Goal: Browse casually: Explore the website without a specific task or goal

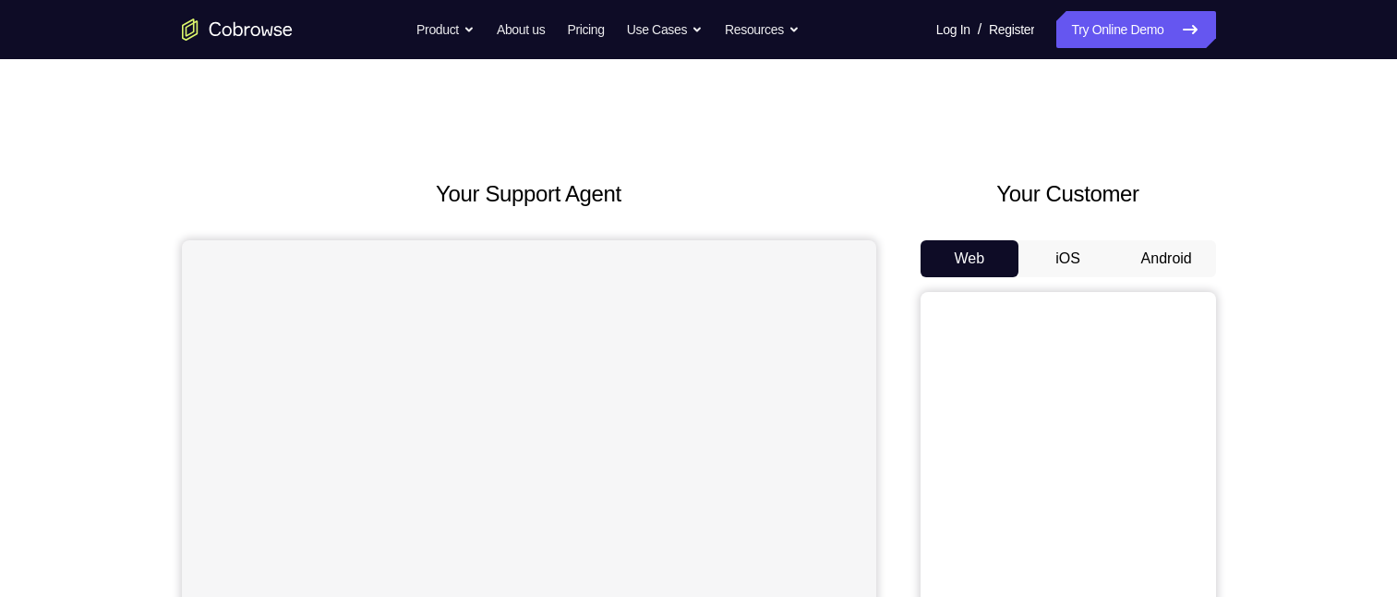
click at [1173, 260] on button "Android" at bounding box center [1167, 258] width 99 height 37
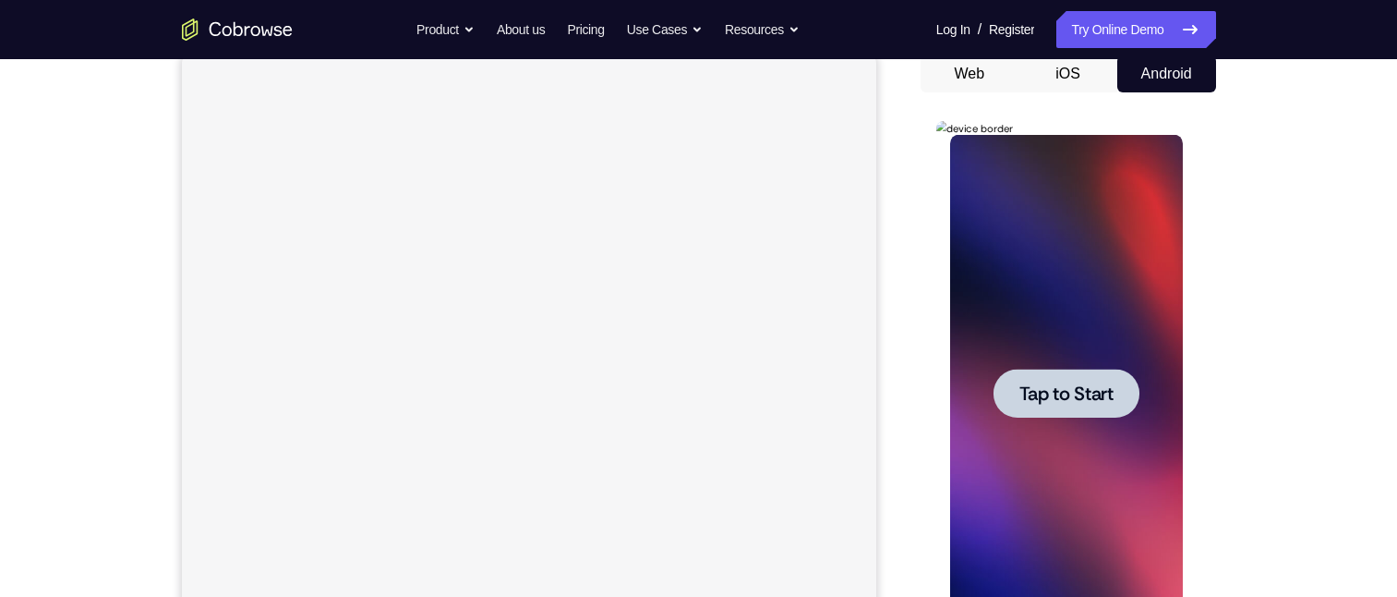
click at [1090, 395] on span "Tap to Start" at bounding box center [1067, 393] width 94 height 18
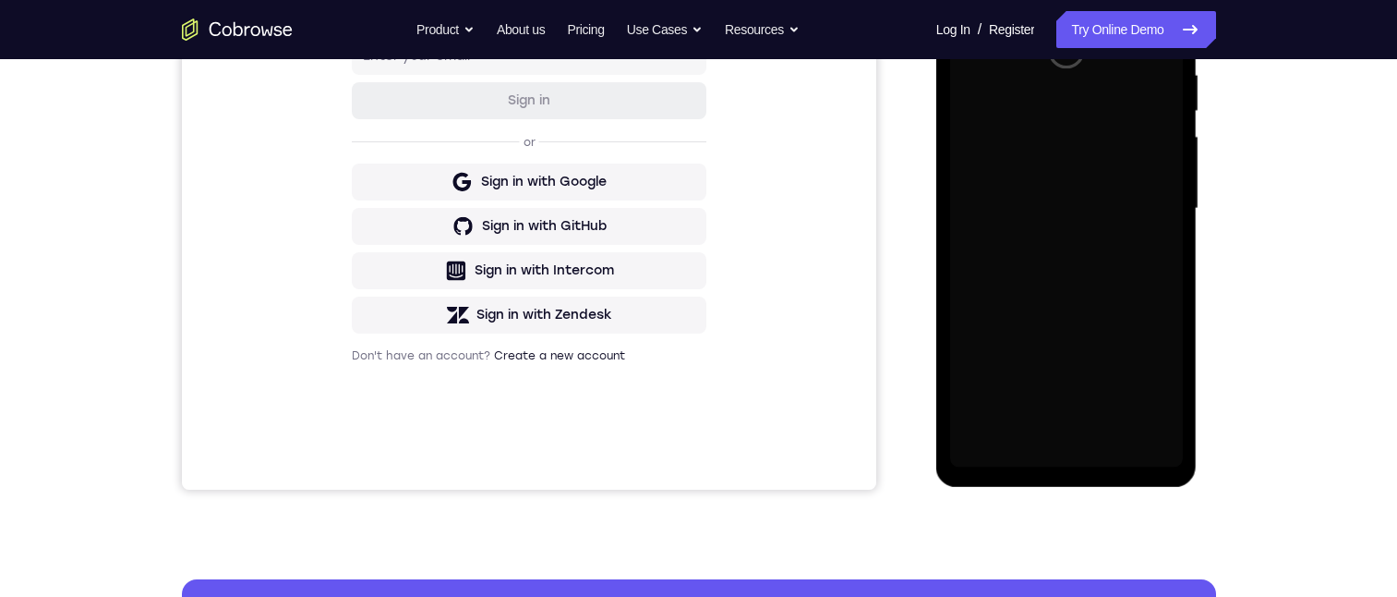
scroll to position [277, 0]
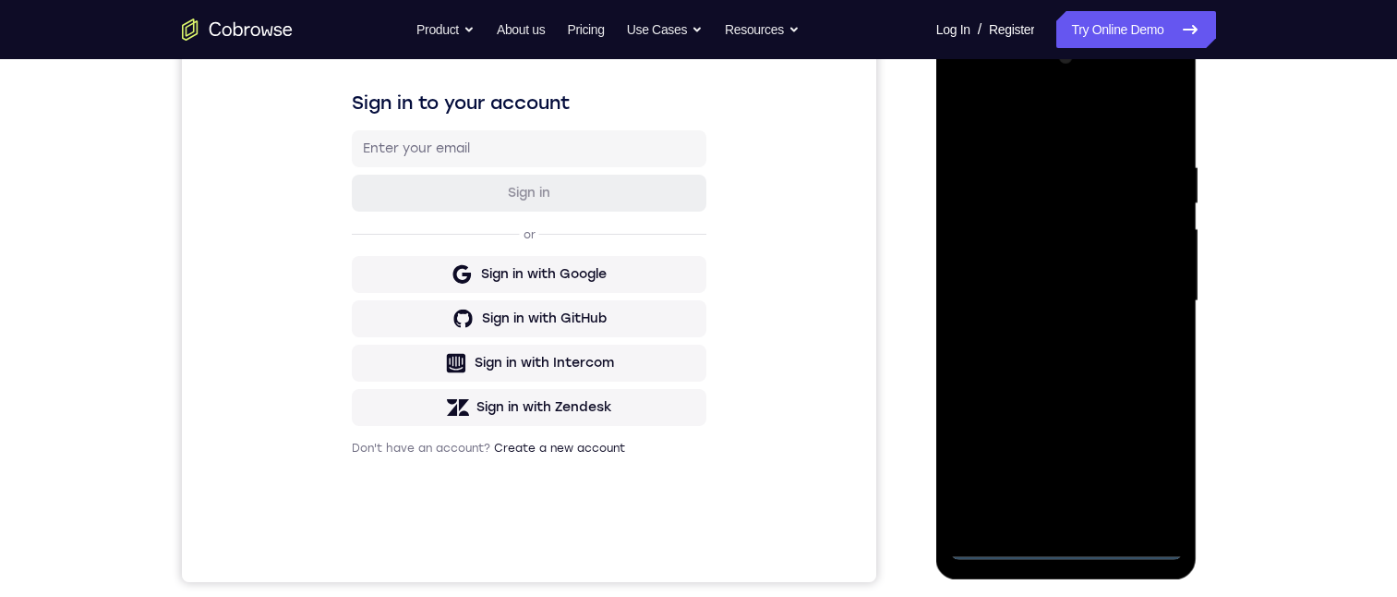
click at [1065, 548] on div at bounding box center [1066, 300] width 233 height 517
click at [1143, 465] on div at bounding box center [1066, 300] width 233 height 517
click at [1015, 123] on div at bounding box center [1066, 300] width 233 height 517
click at [1136, 287] on div at bounding box center [1066, 300] width 233 height 517
click at [1042, 332] on div at bounding box center [1066, 300] width 233 height 517
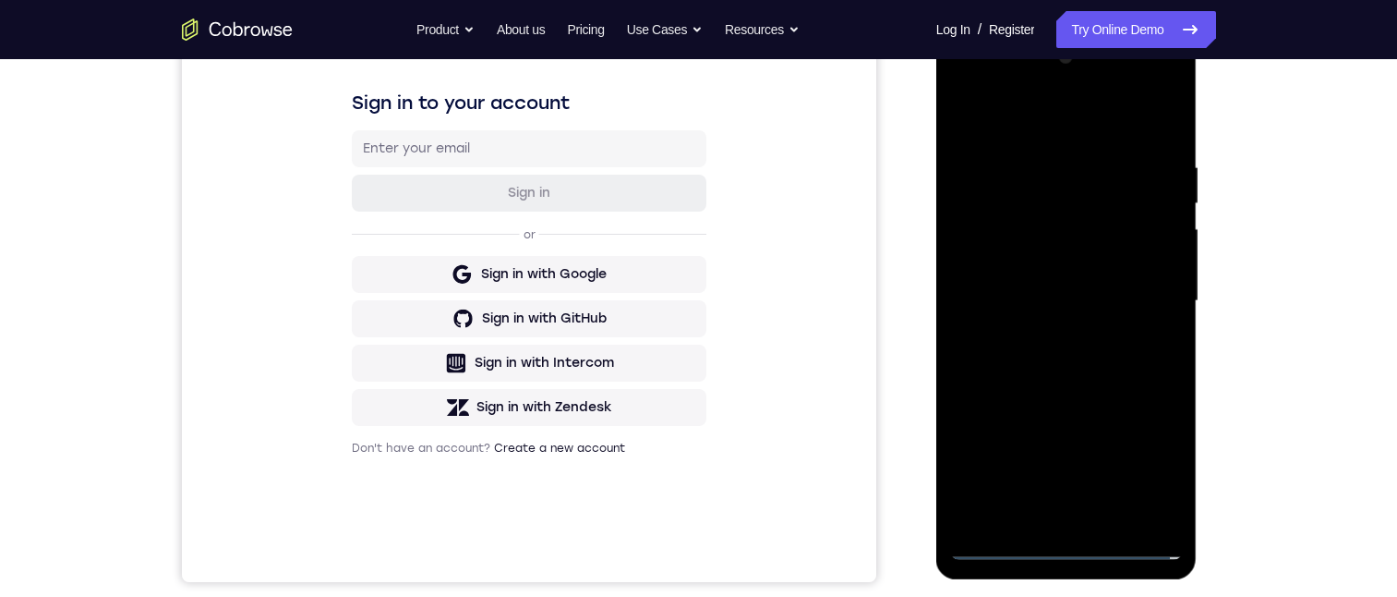
click at [1027, 282] on div at bounding box center [1066, 300] width 233 height 517
click at [1015, 260] on div at bounding box center [1066, 300] width 233 height 517
drag, startPoint x: 1093, startPoint y: 298, endPoint x: 2160, endPoint y: 265, distance: 1068.2
click at [1093, 298] on div at bounding box center [1066, 300] width 233 height 517
drag, startPoint x: 1070, startPoint y: 376, endPoint x: 1068, endPoint y: 361, distance: 15.0
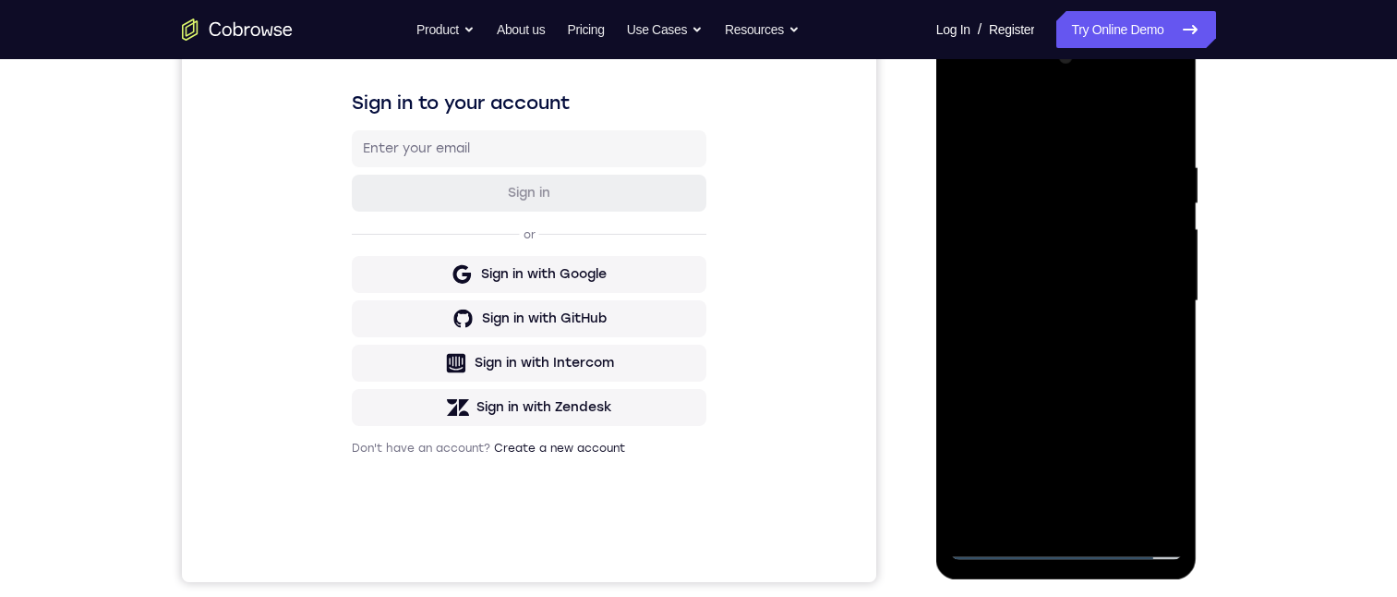
click at [1068, 361] on div at bounding box center [1066, 300] width 233 height 517
click at [1068, 360] on div at bounding box center [1066, 300] width 233 height 517
click at [1055, 367] on div at bounding box center [1066, 300] width 233 height 517
click at [1112, 511] on div at bounding box center [1066, 300] width 233 height 517
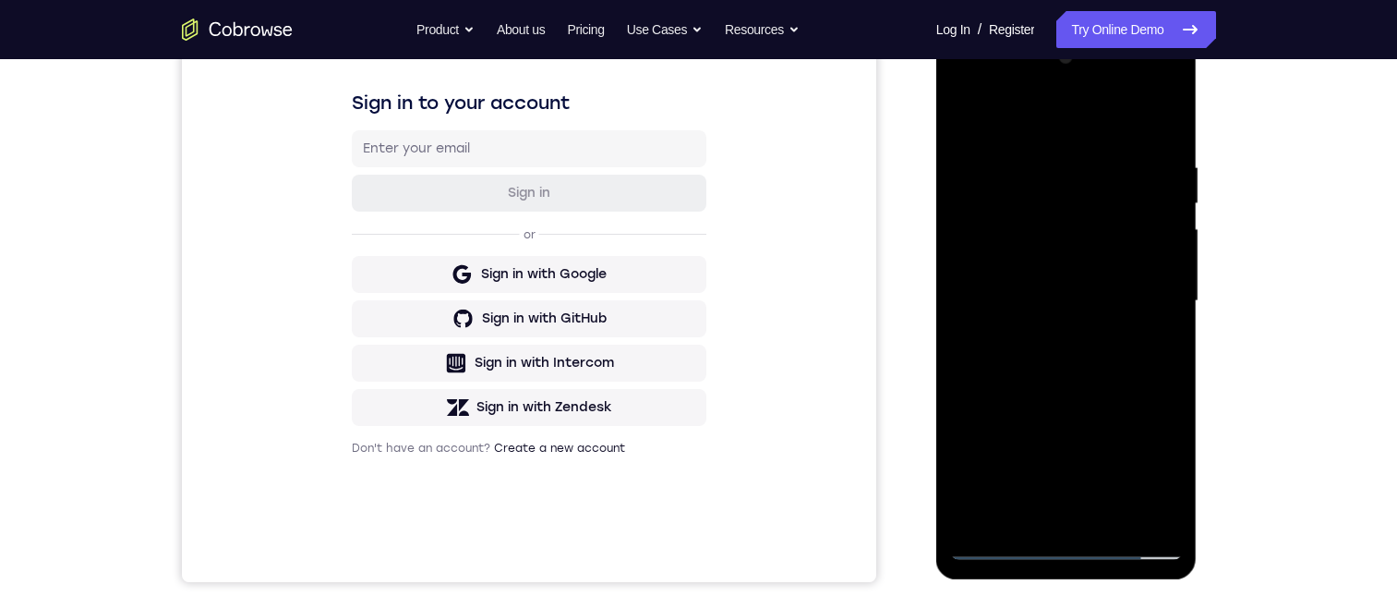
click at [1055, 395] on div at bounding box center [1066, 300] width 233 height 517
click at [1052, 290] on div at bounding box center [1066, 300] width 233 height 517
click at [1020, 472] on div at bounding box center [1066, 300] width 233 height 517
click at [1073, 464] on div at bounding box center [1066, 300] width 233 height 517
click at [1149, 346] on div at bounding box center [1066, 300] width 233 height 517
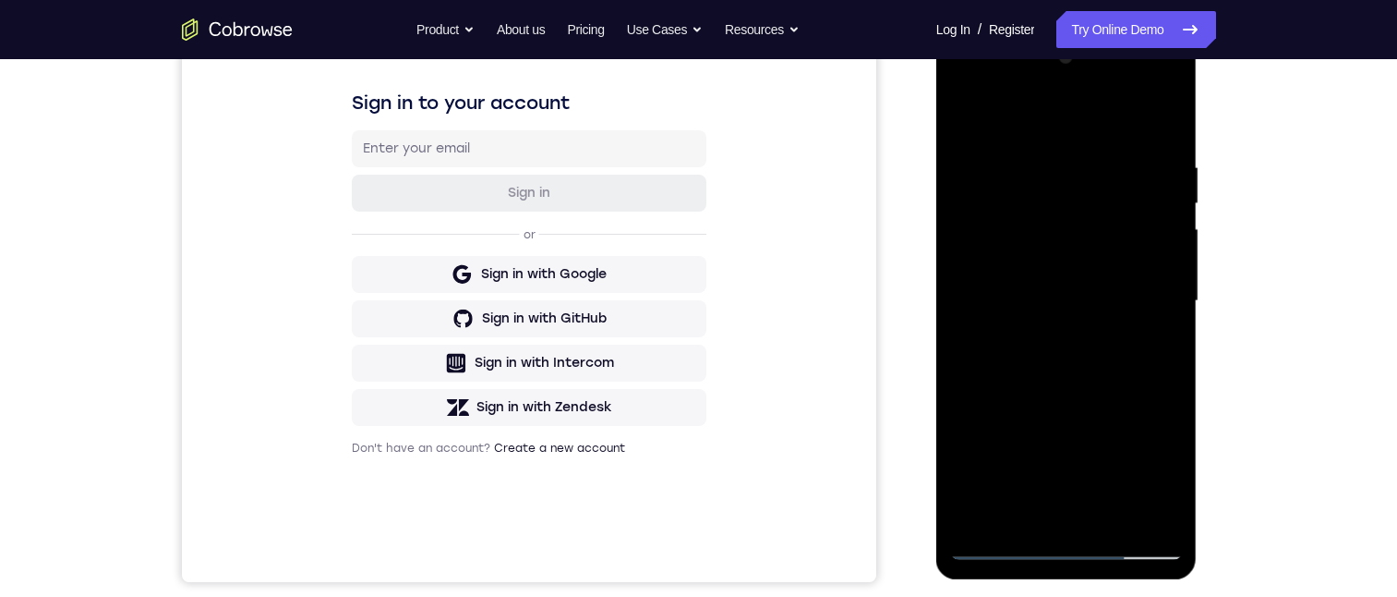
drag, startPoint x: 957, startPoint y: 117, endPoint x: 2138, endPoint y: 355, distance: 1204.9
click at [957, 117] on div at bounding box center [1066, 300] width 233 height 517
click at [1040, 319] on div at bounding box center [1066, 300] width 233 height 517
click at [1027, 505] on div at bounding box center [1066, 300] width 233 height 517
click at [968, 112] on div at bounding box center [1066, 300] width 233 height 517
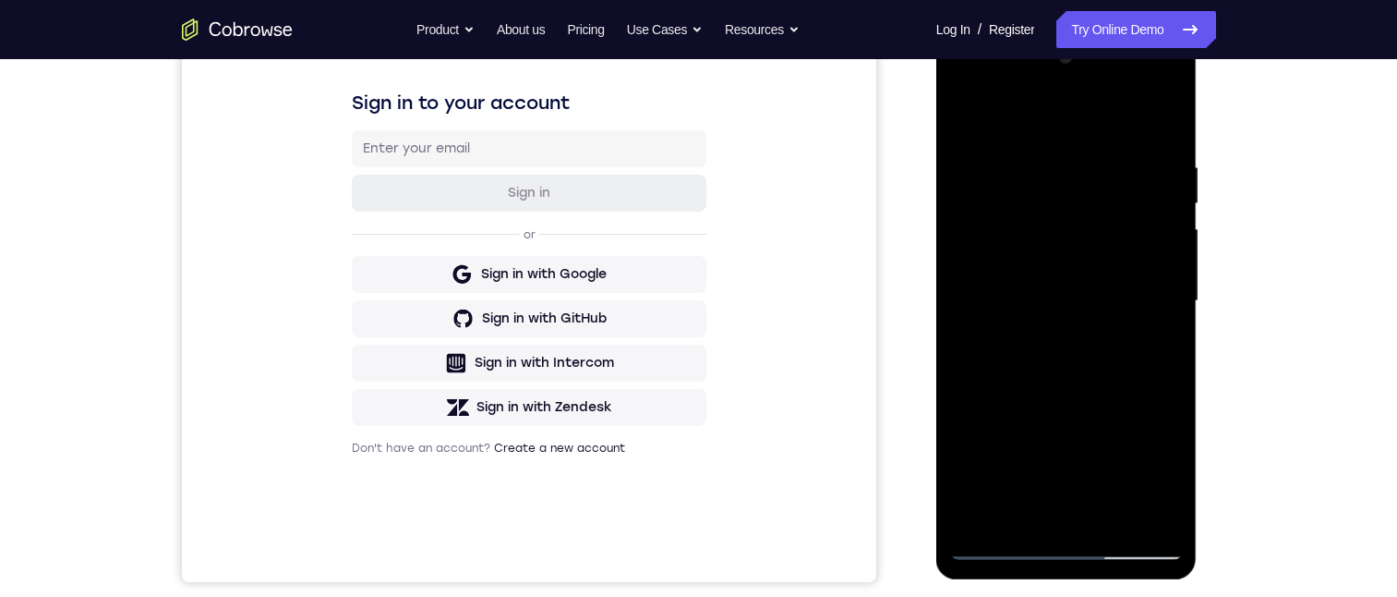
click at [1024, 361] on div at bounding box center [1066, 300] width 233 height 517
drag, startPoint x: 1107, startPoint y: 441, endPoint x: 1116, endPoint y: 254, distance: 187.7
click at [1115, 254] on div at bounding box center [1066, 300] width 233 height 517
click at [974, 118] on div at bounding box center [1066, 300] width 233 height 517
click at [973, 117] on div at bounding box center [1066, 300] width 233 height 517
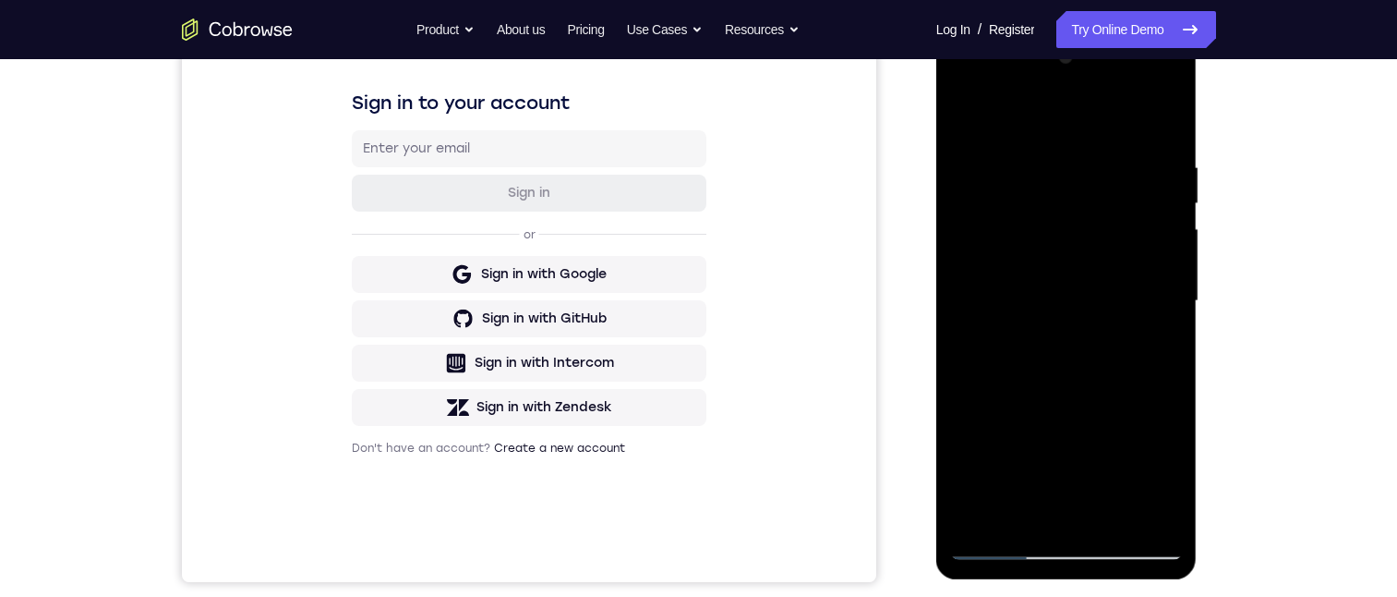
click at [1034, 136] on div at bounding box center [1066, 300] width 233 height 517
